Goal: Find specific page/section: Find specific page/section

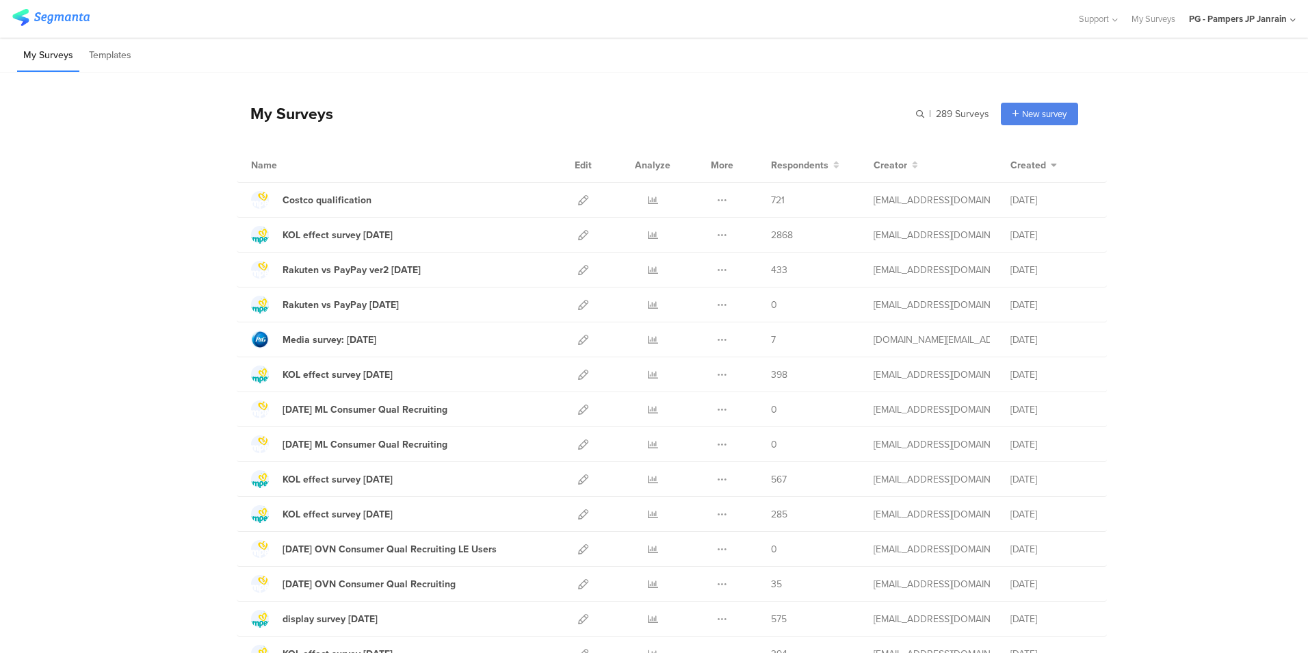
click at [0, 0] on input "text" at bounding box center [0, 0] width 0 height 0
type input "すく"
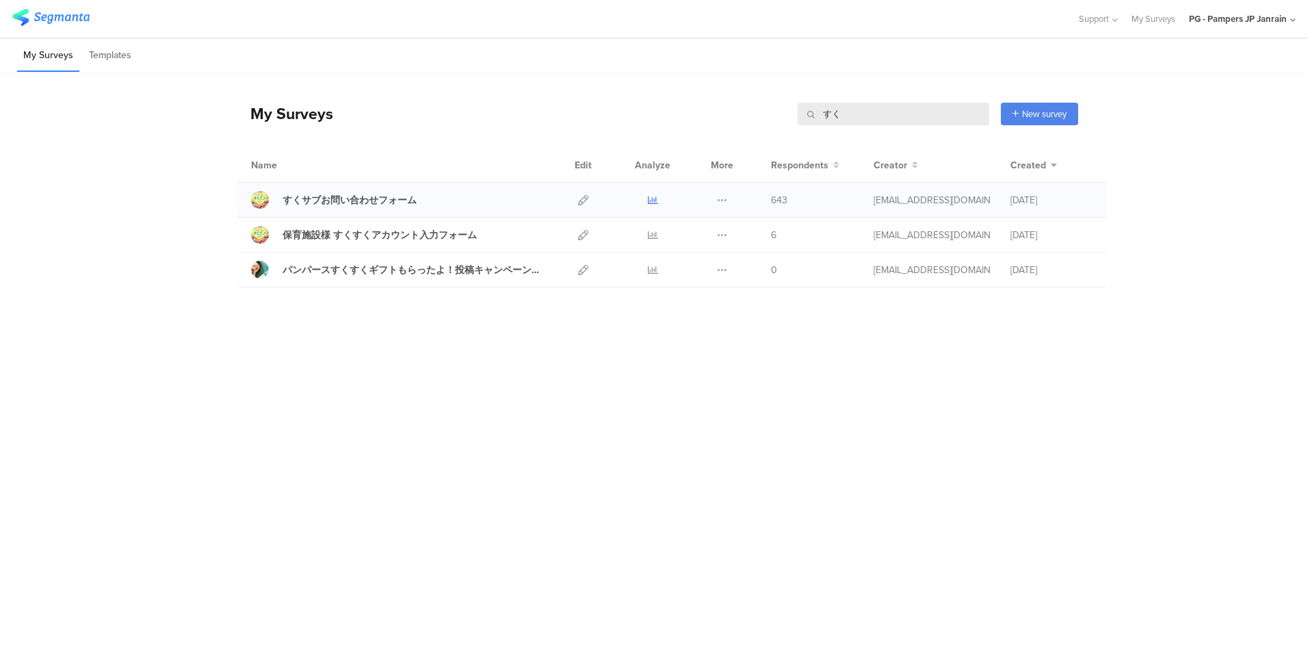
click at [655, 201] on icon at bounding box center [653, 200] width 10 height 10
